Goal: Book appointment/travel/reservation

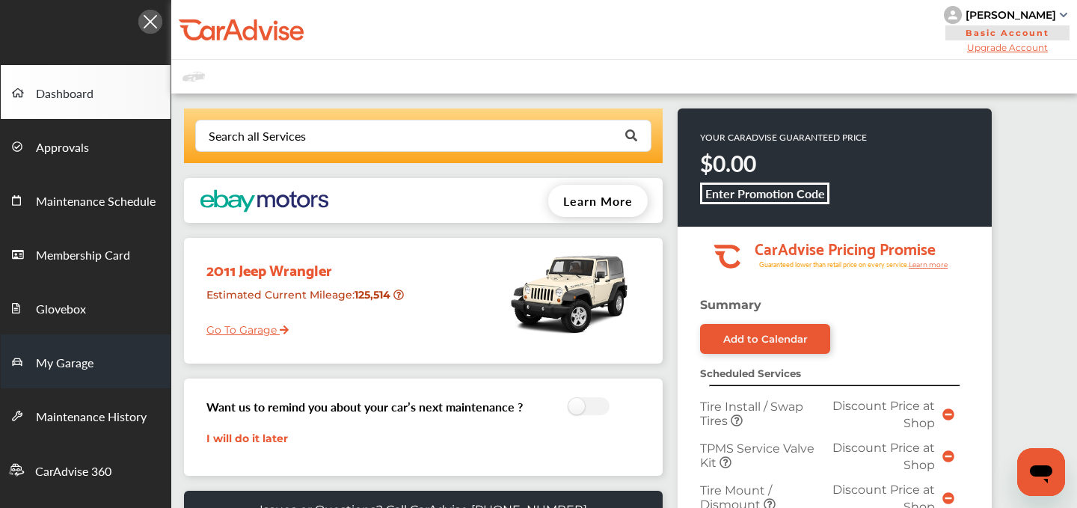
click at [83, 365] on span "My Garage" at bounding box center [65, 363] width 58 height 19
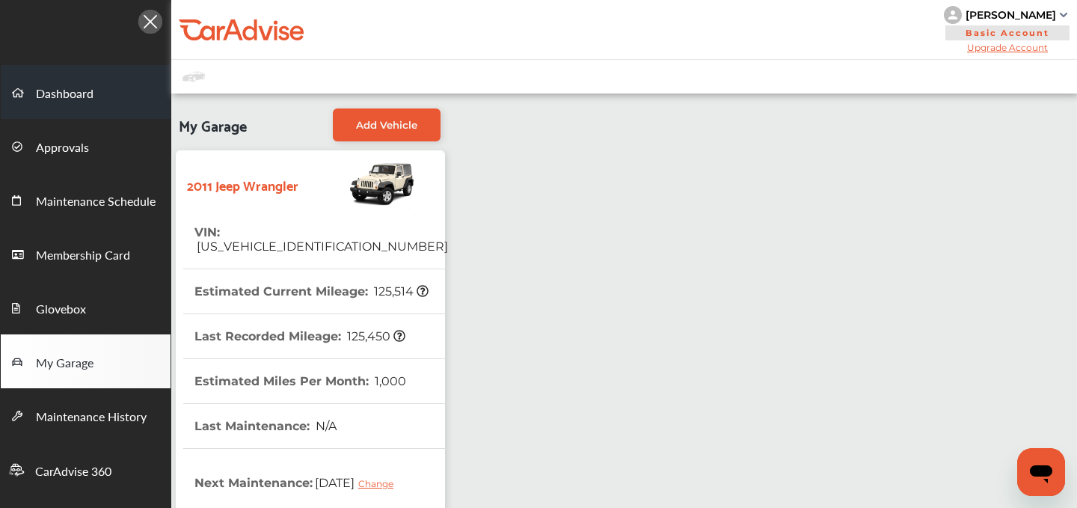
click at [54, 105] on link "Dashboard" at bounding box center [86, 92] width 170 height 54
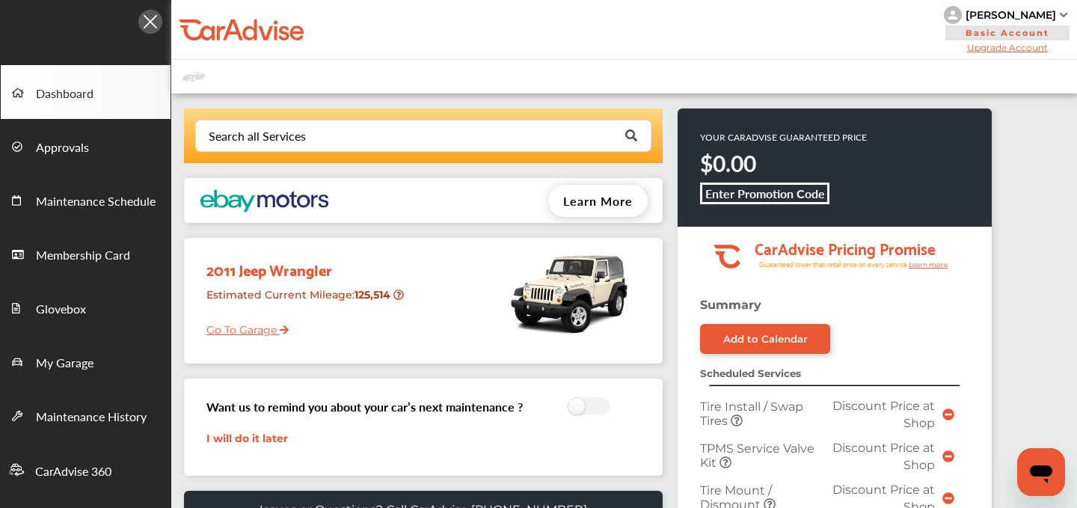
scroll to position [696, 0]
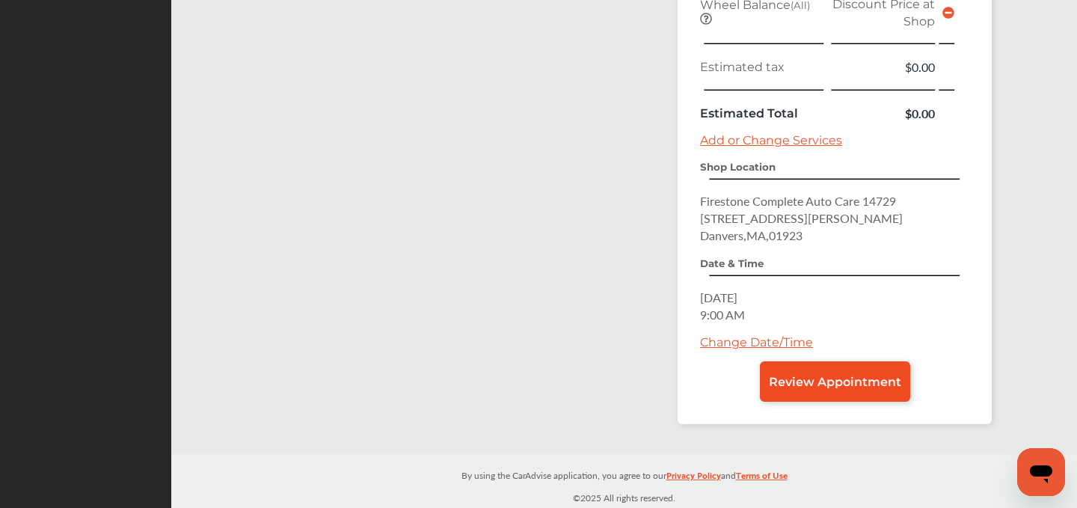
click at [851, 385] on span "Review Appointment" at bounding box center [835, 382] width 132 height 14
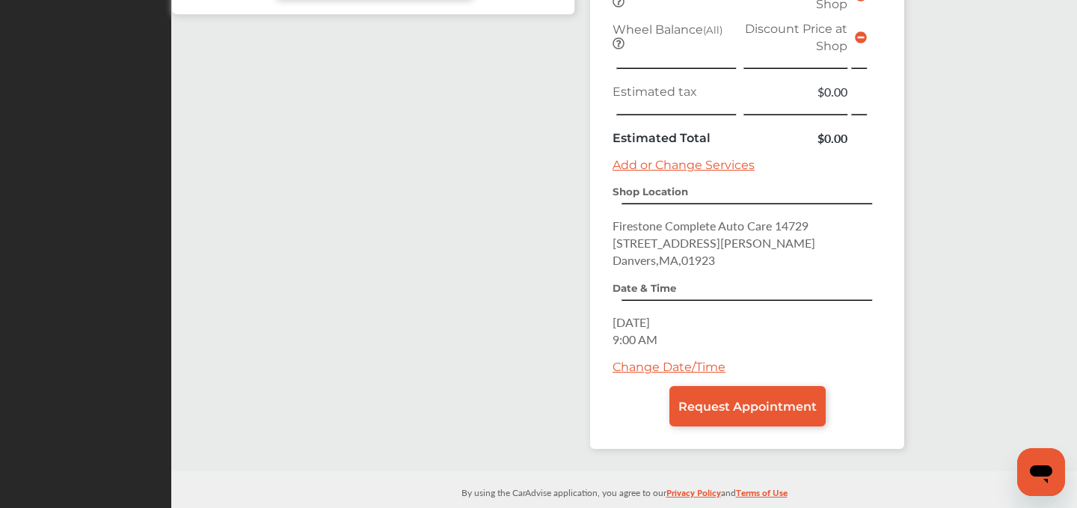
scroll to position [681, 0]
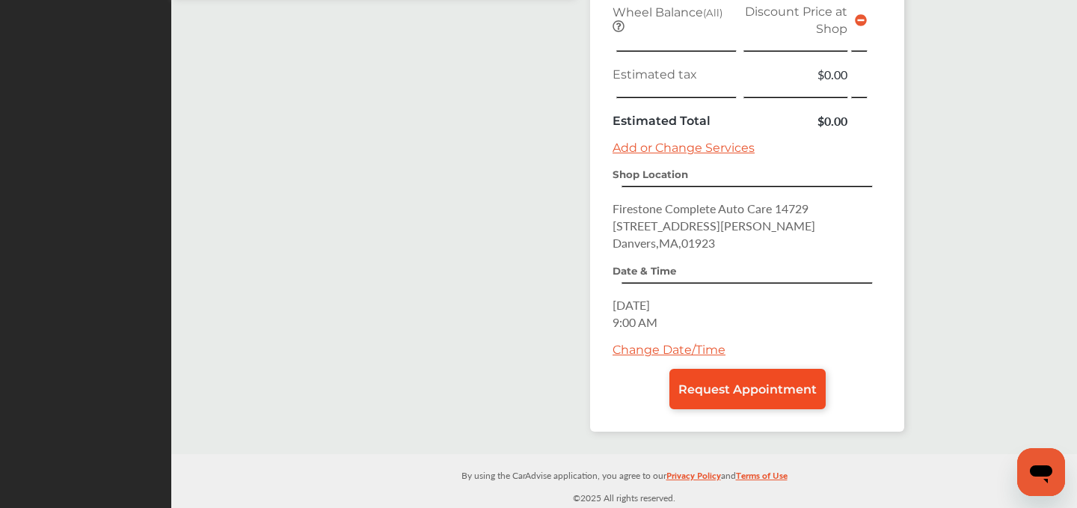
click at [743, 389] on span "Request Appointment" at bounding box center [747, 389] width 138 height 14
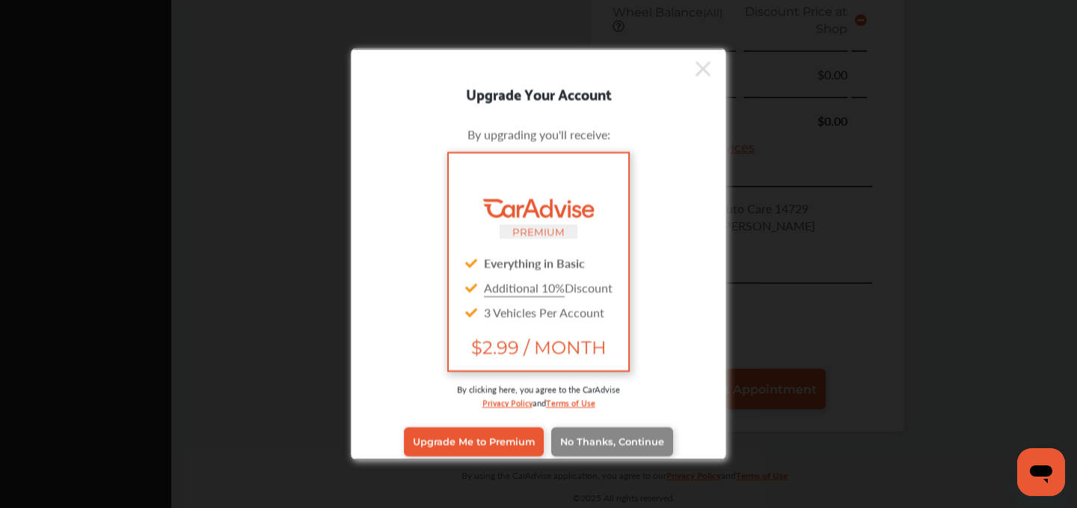
click at [632, 440] on span "No Thanks, Continue" at bounding box center [612, 441] width 104 height 11
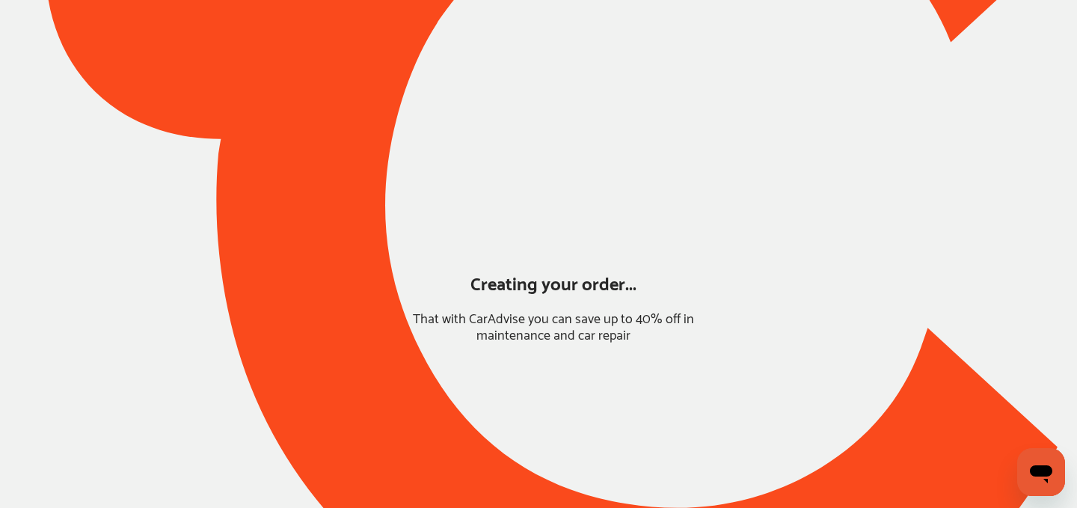
scroll to position [130, 0]
